Goal: Task Accomplishment & Management: Use online tool/utility

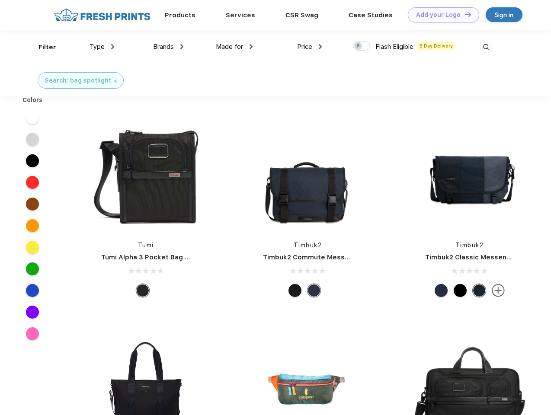
scroll to position [0, 0]
click at [441, 15] on link "Add your Logo Design Tool" at bounding box center [443, 14] width 71 height 15
click at [0, 0] on div "Design Tool" at bounding box center [0, 0] width 0 height 0
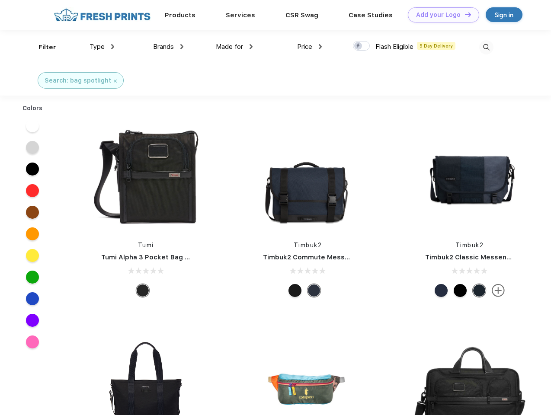
click at [464, 14] on link "Add your Logo Design Tool" at bounding box center [443, 14] width 71 height 15
click at [42, 47] on div "Filter" at bounding box center [48, 47] width 18 height 10
click at [102, 47] on span "Type" at bounding box center [97, 47] width 15 height 8
click at [168, 47] on span "Brands" at bounding box center [163, 47] width 21 height 8
click at [235, 47] on span "Made for" at bounding box center [229, 47] width 27 height 8
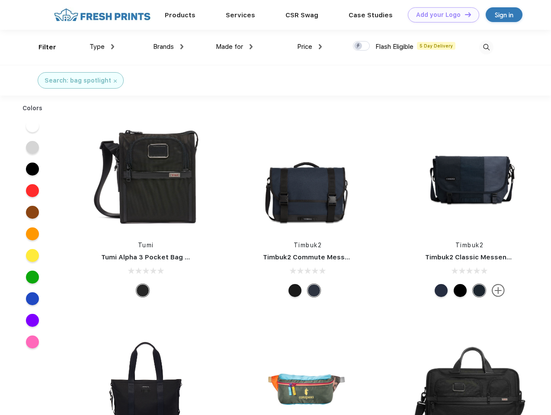
click at [310, 47] on span "Price" at bounding box center [304, 47] width 15 height 8
click at [362, 46] on div at bounding box center [361, 46] width 17 height 10
click at [359, 46] on input "checkbox" at bounding box center [356, 44] width 6 height 6
click at [486, 47] on img at bounding box center [486, 47] width 14 height 14
